Goal: Task Accomplishment & Management: Complete application form

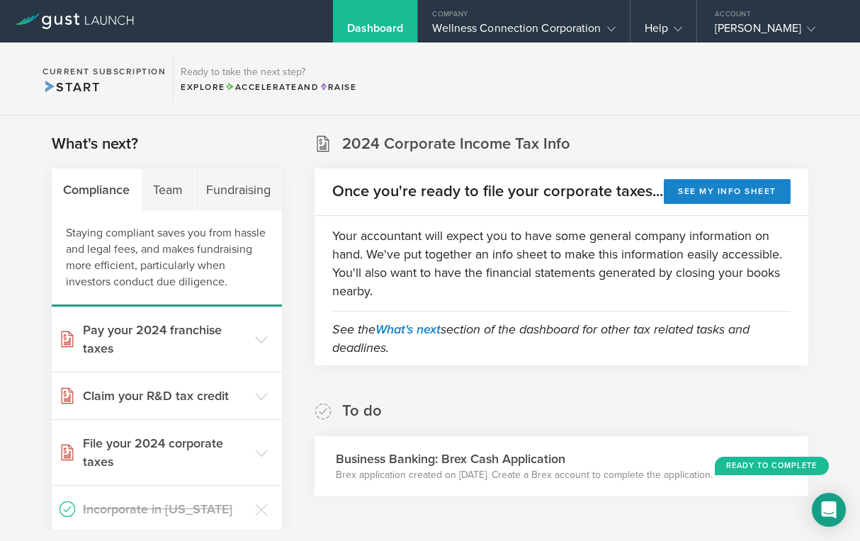
scroll to position [339, 0]
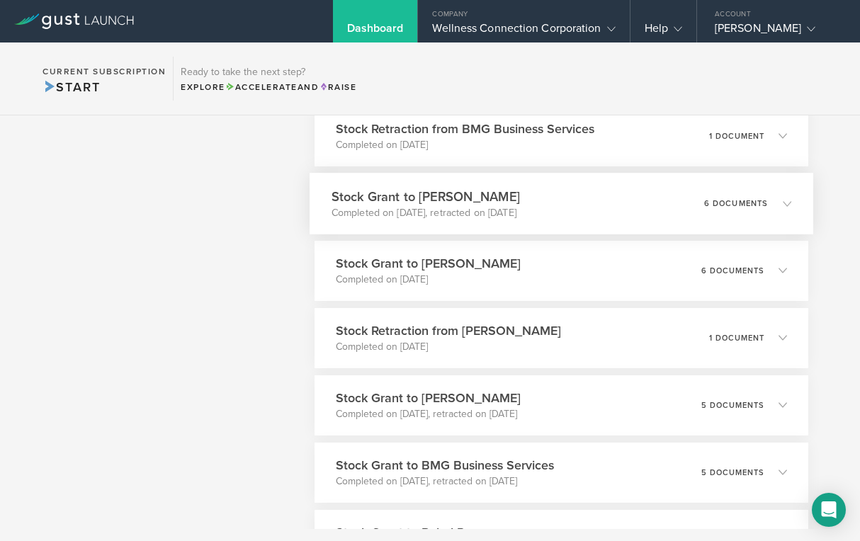
scroll to position [1766, 0]
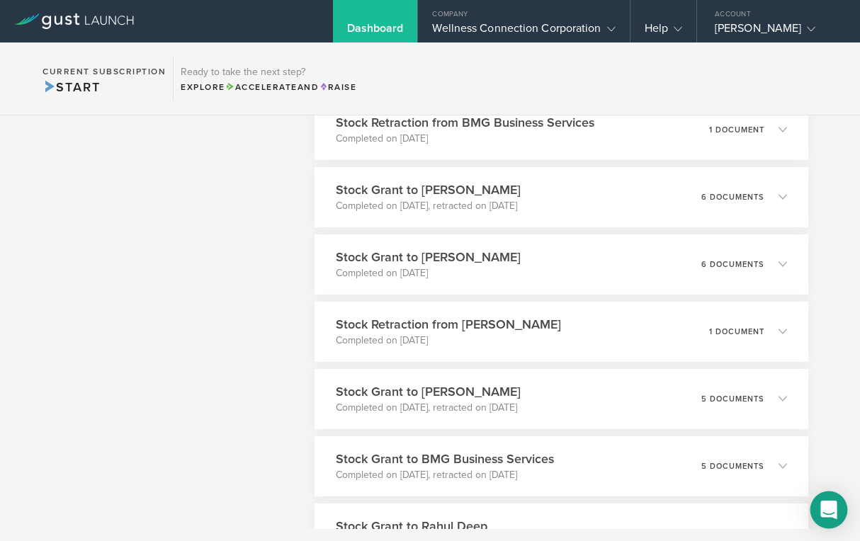
click at [826, 515] on icon "Open Intercom Messenger" at bounding box center [828, 510] width 16 height 18
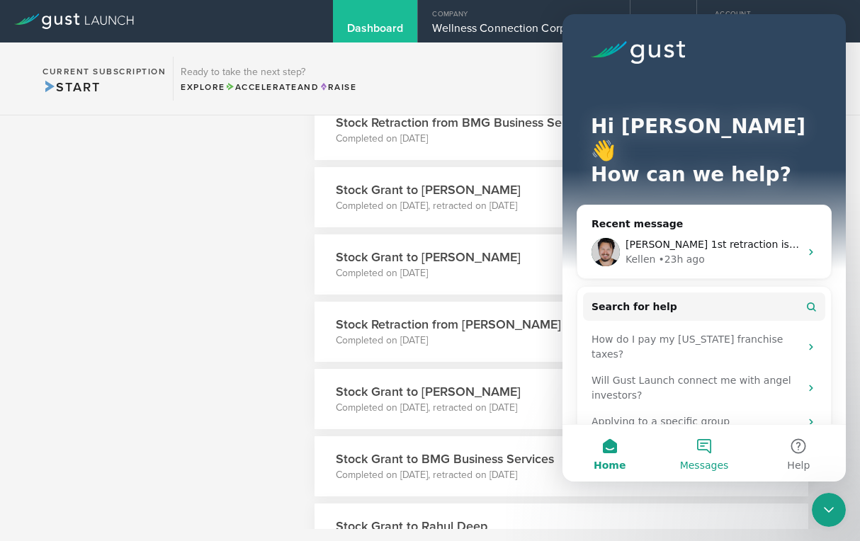
scroll to position [0, 0]
click at [740, 237] on div "[PERSON_NAME] 1st retraction is completed, you can do the second one as well" at bounding box center [712, 244] width 174 height 15
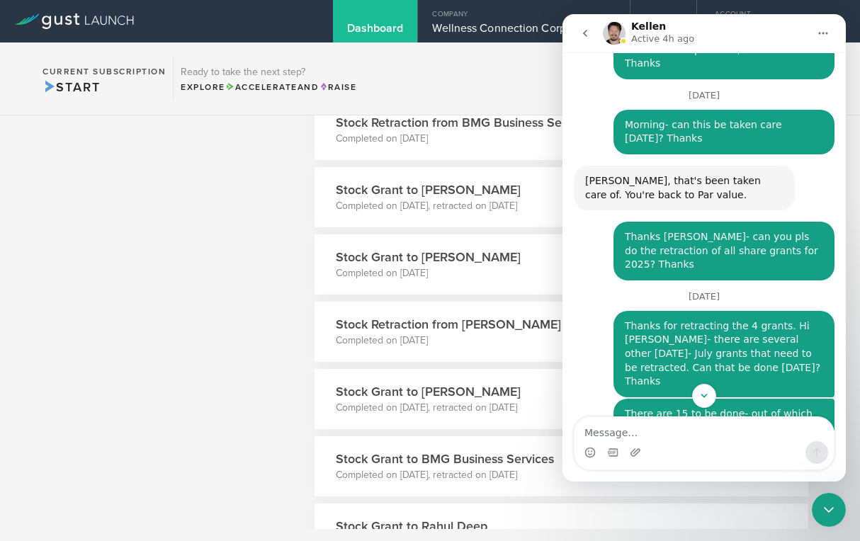
scroll to position [3983, 0]
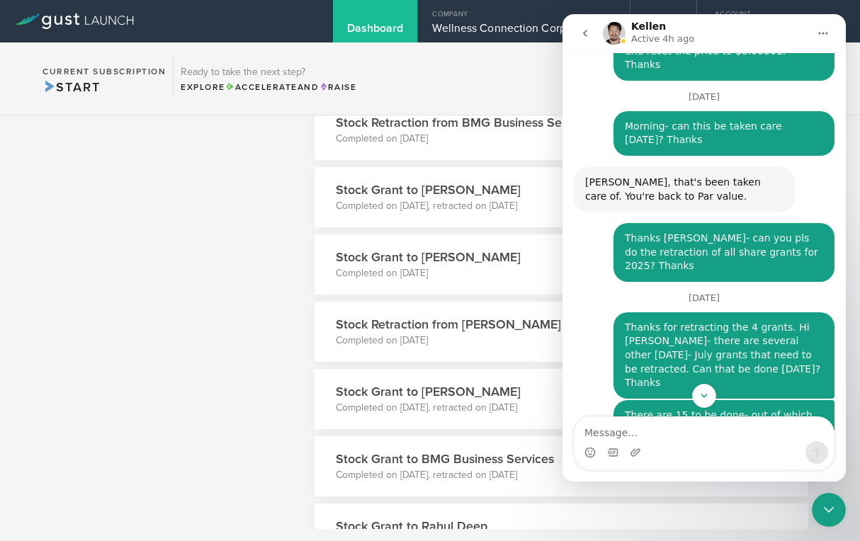
click at [584, 35] on icon "go back" at bounding box center [584, 33] width 11 height 11
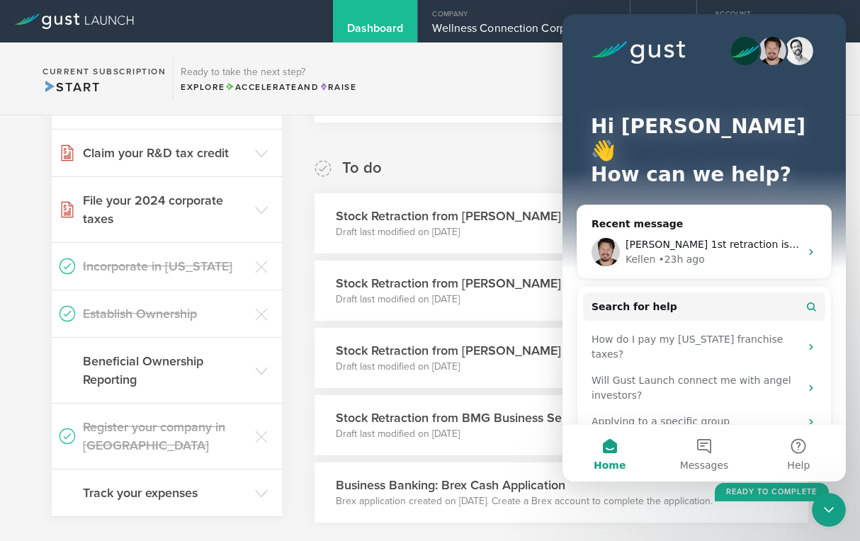
scroll to position [241, 0]
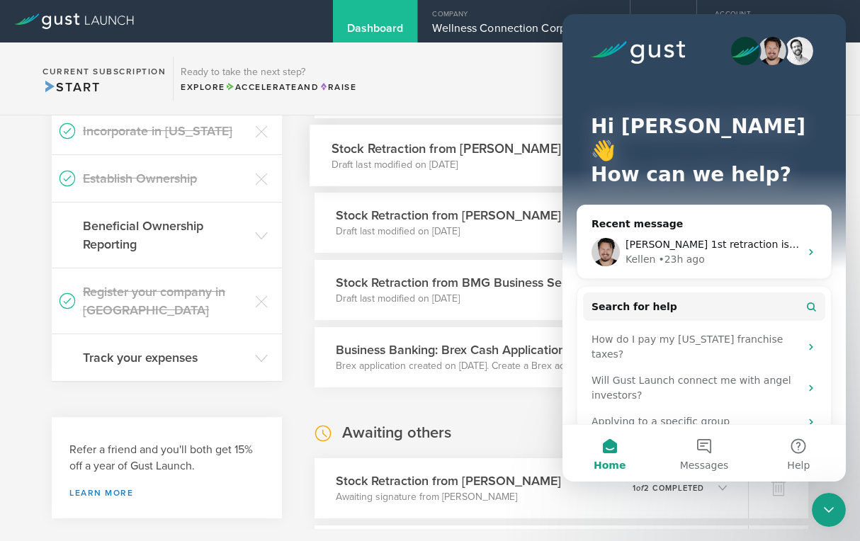
scroll to position [420, 0]
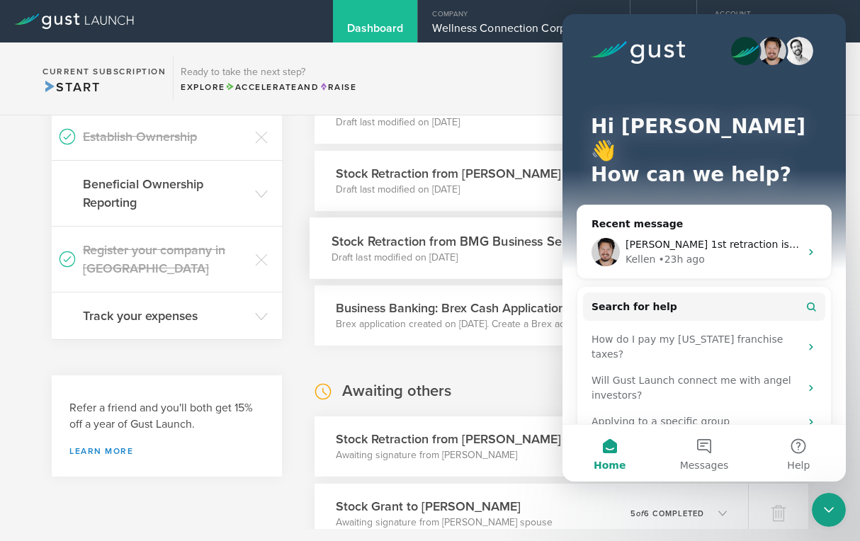
click at [498, 239] on h3 "Stock Retraction from BMG Business Services" at bounding box center [462, 241] width 263 height 19
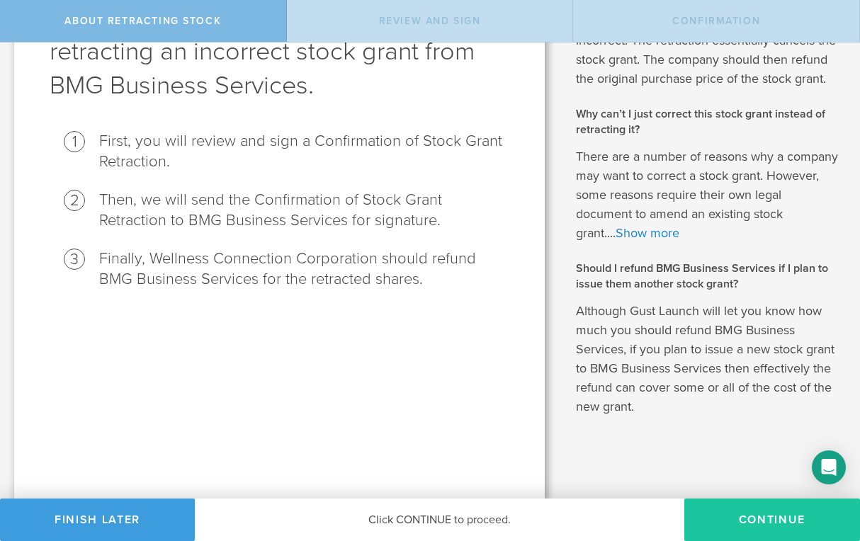
click at [741, 519] on button "Continue" at bounding box center [772, 519] width 176 height 42
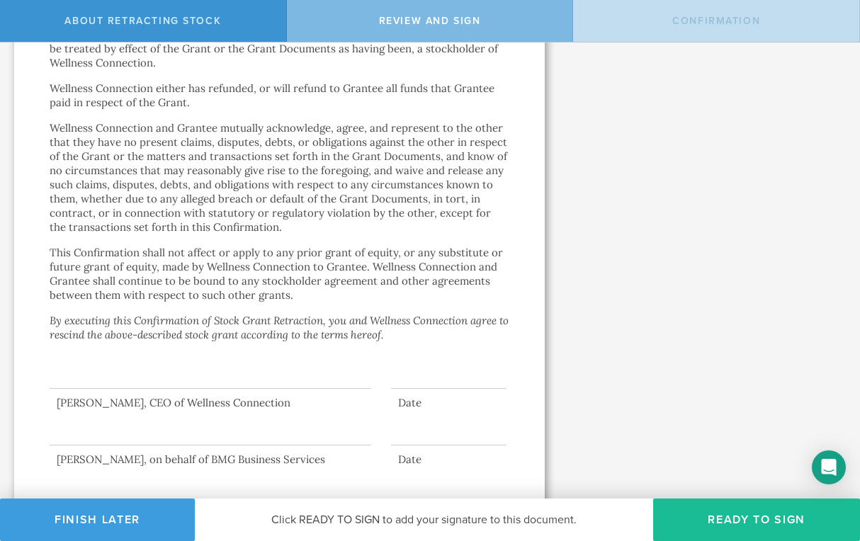
scroll to position [669, 0]
click at [734, 511] on button "Ready to Sign" at bounding box center [756, 519] width 207 height 42
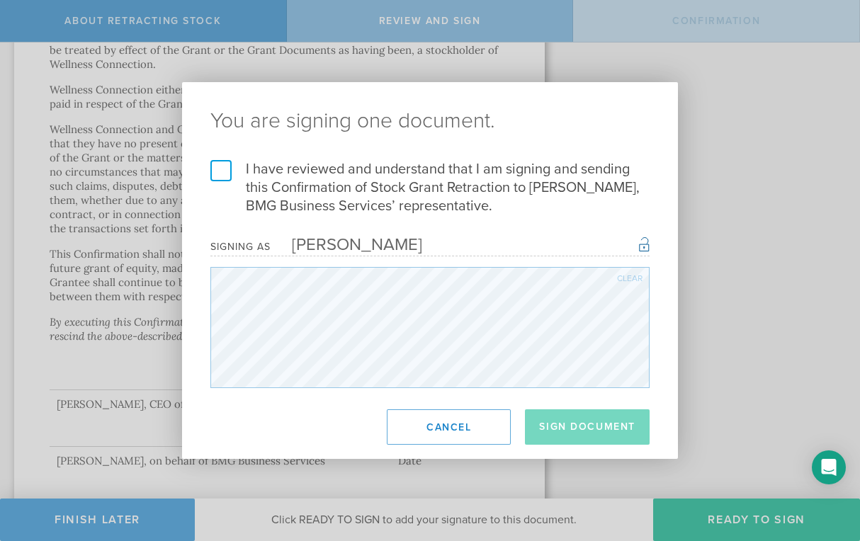
click at [227, 180] on label "I have reviewed and understand that I am signing and sending this Confirmation …" at bounding box center [429, 187] width 439 height 55
click at [0, 0] on input "I have reviewed and understand that I am signing and sending this Confirmation …" at bounding box center [0, 0] width 0 height 0
click at [610, 426] on button "Sign Document" at bounding box center [587, 426] width 125 height 35
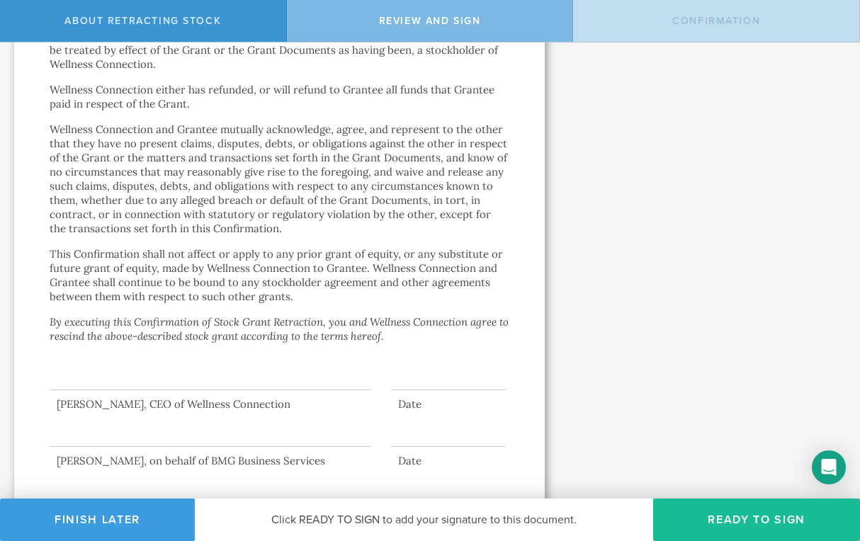
scroll to position [0, 0]
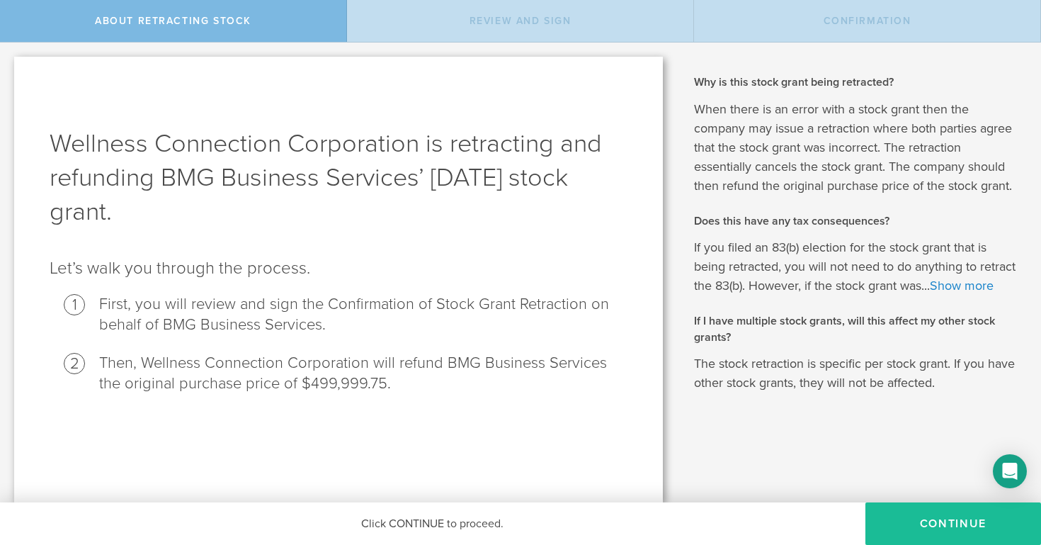
scroll to position [3, 0]
